Goal: Transaction & Acquisition: Purchase product/service

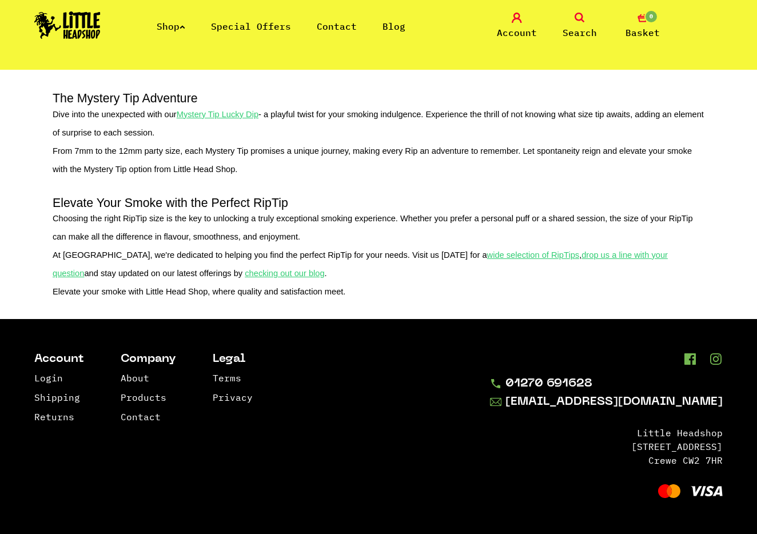
scroll to position [903, 0]
click at [173, 25] on link "Shop" at bounding box center [171, 26] width 29 height 11
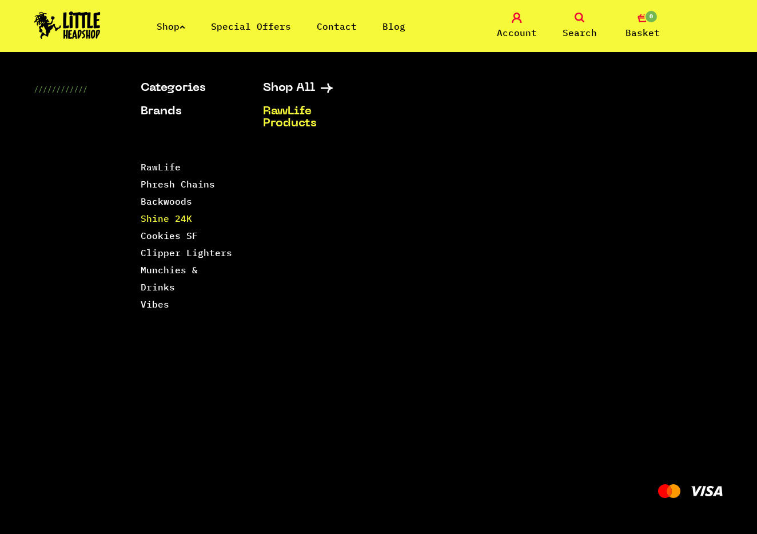
click at [178, 222] on link "Shine 24K" at bounding box center [166, 218] width 51 height 11
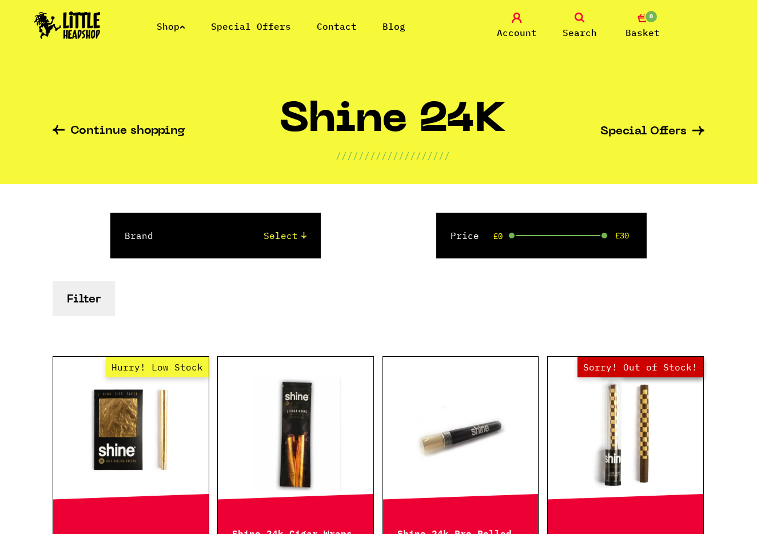
click at [89, 33] on img at bounding box center [67, 24] width 66 height 27
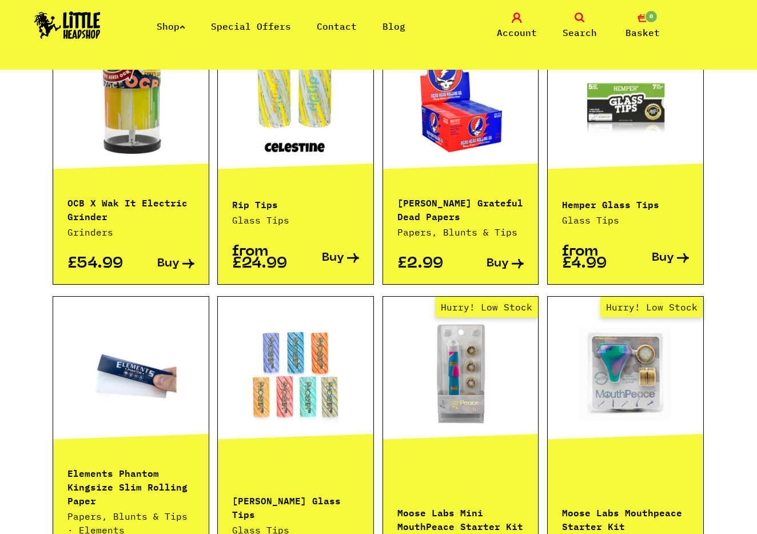
scroll to position [858, 0]
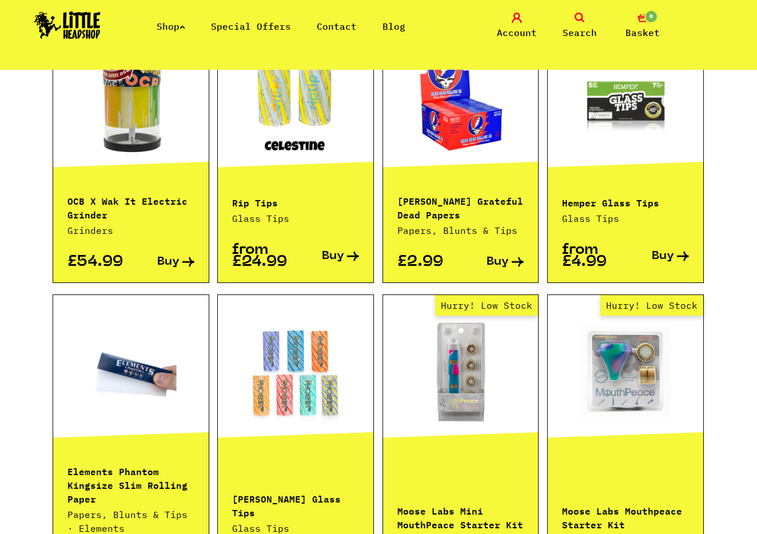
click at [253, 196] on div "Rip Tips Glass Tips" at bounding box center [296, 203] width 156 height 45
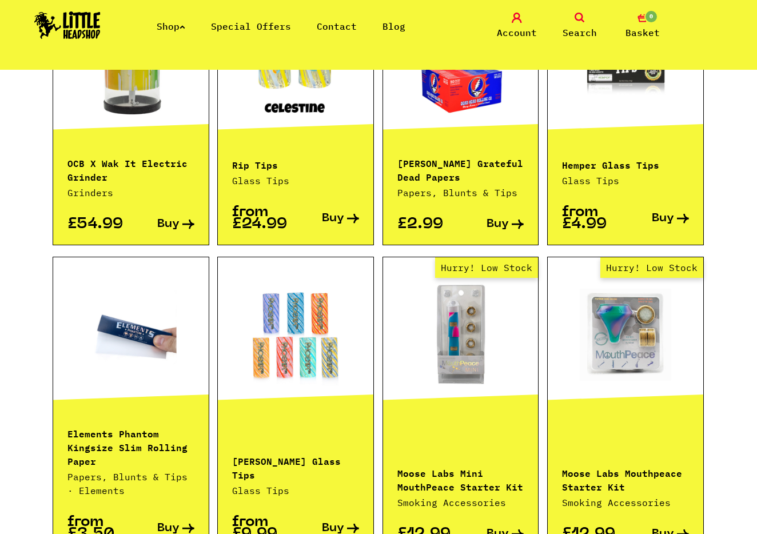
scroll to position [895, 0]
click at [327, 344] on link at bounding box center [296, 334] width 156 height 114
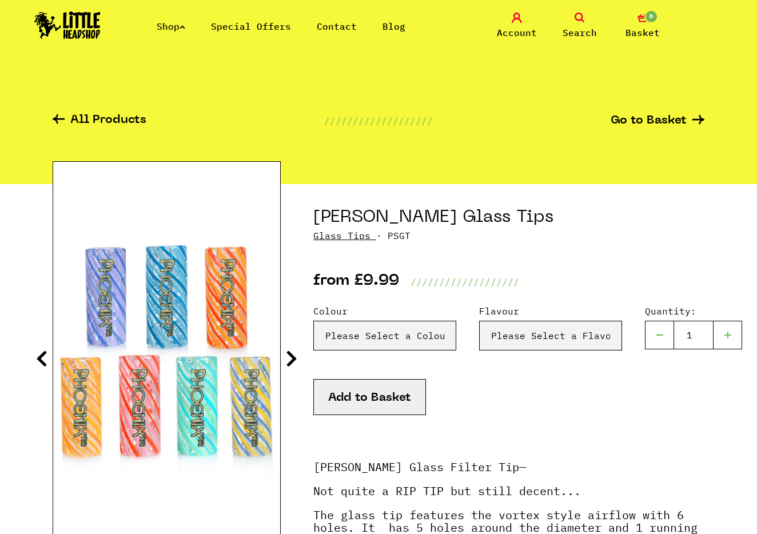
click at [358, 238] on link "Glass Tips" at bounding box center [342, 235] width 57 height 11
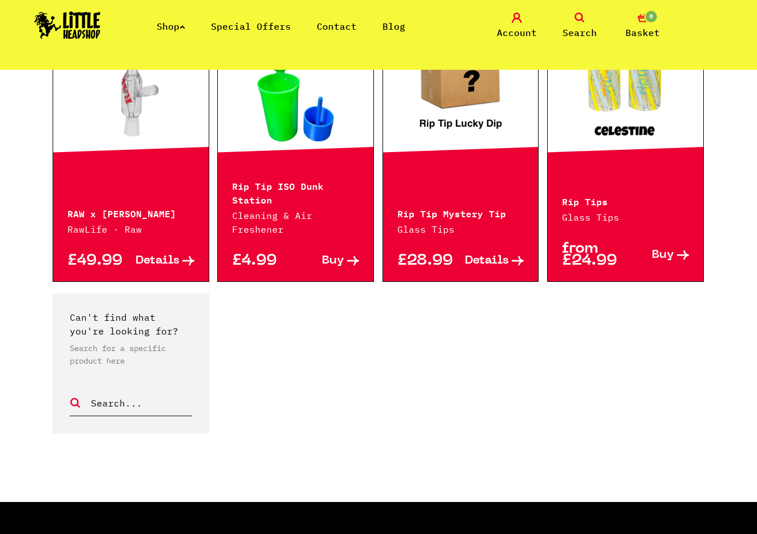
scroll to position [1187, 0]
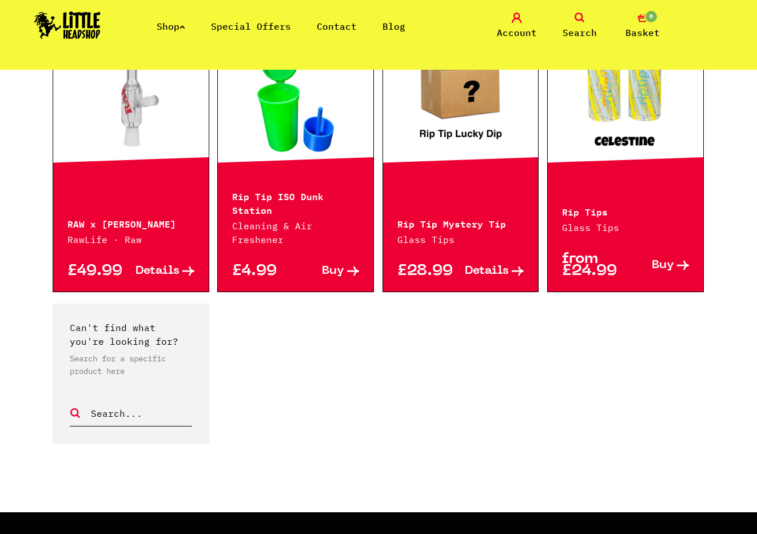
click at [636, 235] on div "from £24.99 Buy" at bounding box center [626, 263] width 156 height 57
click at [598, 221] on p "Glass Tips" at bounding box center [625, 228] width 127 height 14
click at [595, 204] on p "Rip Tips" at bounding box center [625, 211] width 127 height 14
click at [620, 129] on link at bounding box center [626, 97] width 156 height 114
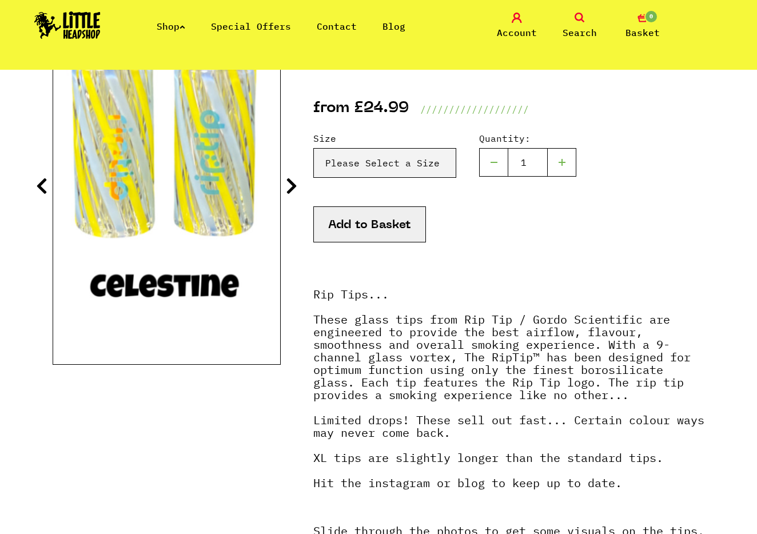
scroll to position [1, 0]
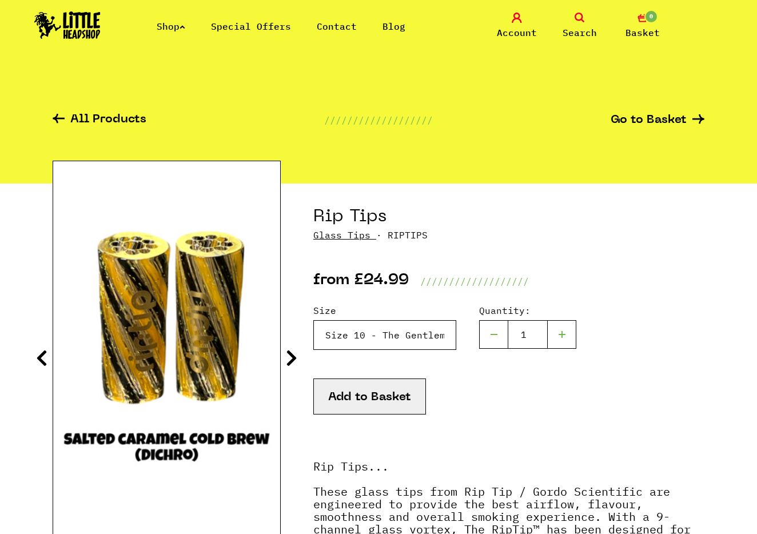
select select "1804"
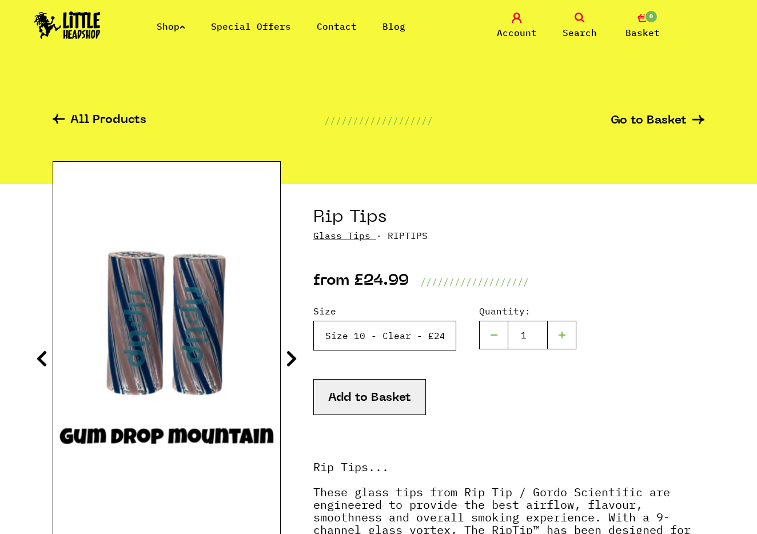
scroll to position [0, 0]
click at [93, 37] on img at bounding box center [67, 24] width 66 height 27
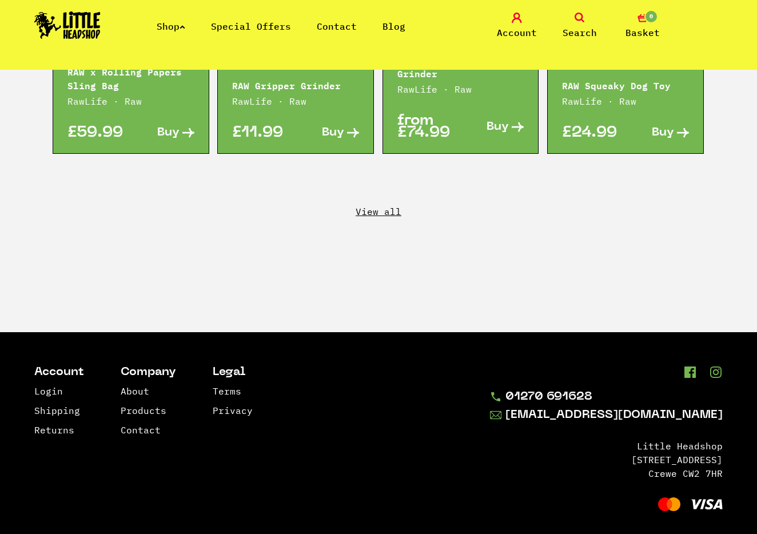
scroll to position [2054, 0]
